Goal: Register for event/course

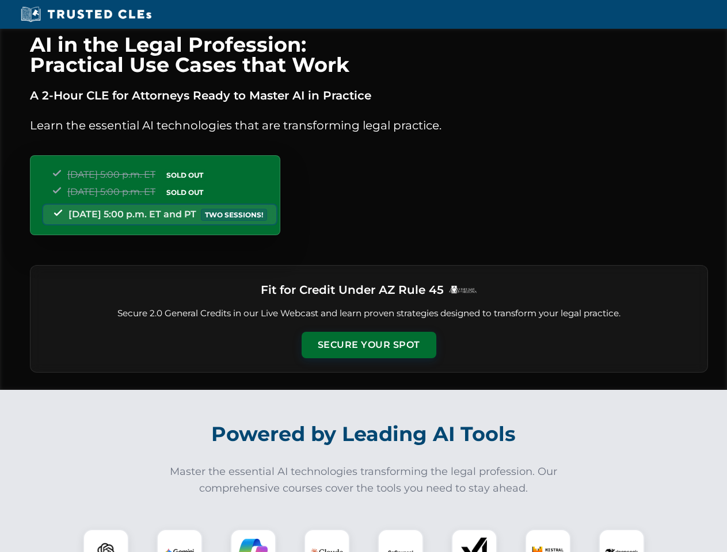
click at [368, 345] on button "Secure Your Spot" at bounding box center [368, 345] width 135 height 26
click at [106, 541] on img at bounding box center [105, 552] width 33 height 33
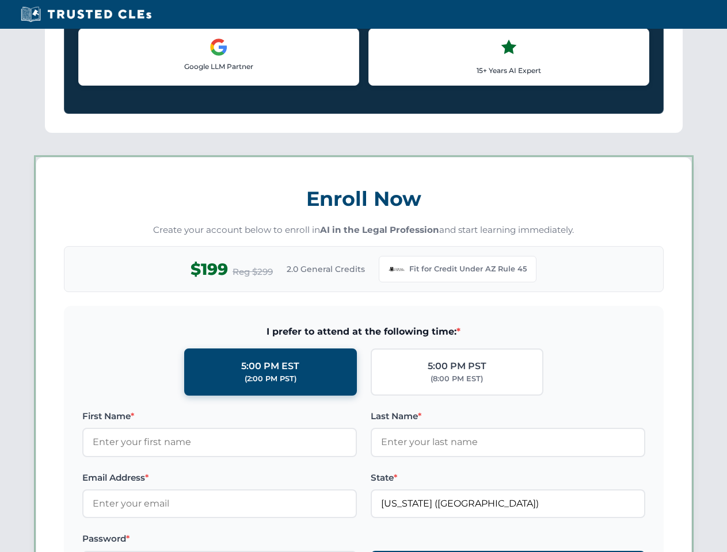
click at [253, 541] on label "Password *" at bounding box center [219, 539] width 274 height 14
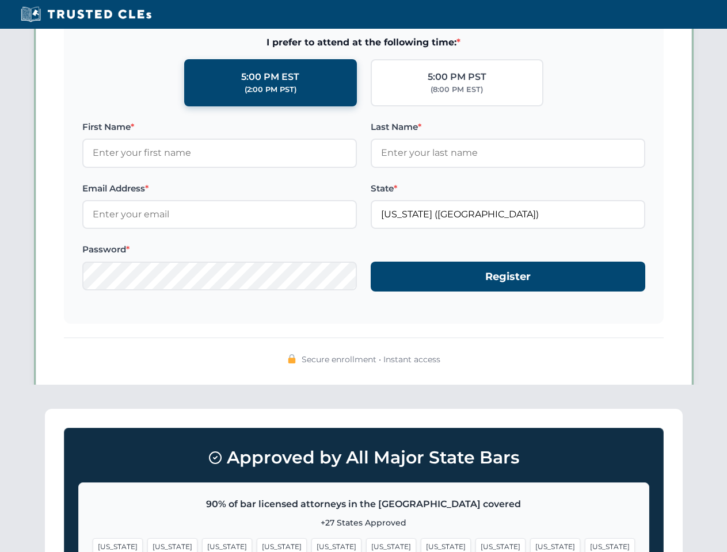
click at [530, 541] on span "[US_STATE]" at bounding box center [555, 546] width 50 height 17
